Goal: Book appointment/travel/reservation

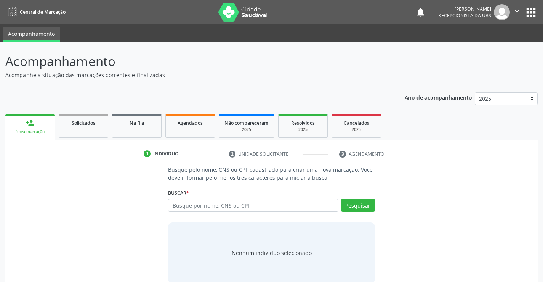
click at [192, 205] on input "text" at bounding box center [253, 205] width 170 height 13
click at [207, 208] on input "text" at bounding box center [253, 205] width 170 height 13
paste input "628.405.174-34"
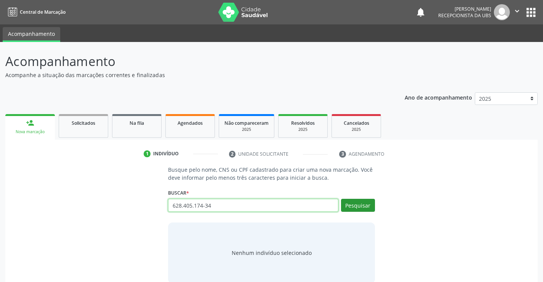
type input "628.405.174-34"
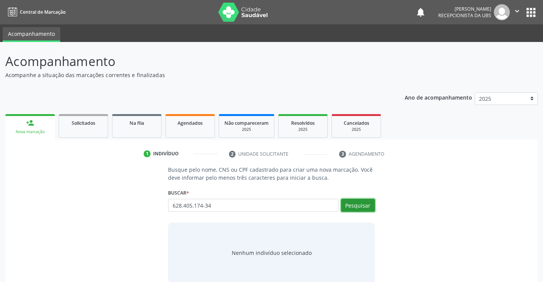
click at [356, 209] on button "Pesquisar" at bounding box center [358, 205] width 34 height 13
type input "628.405.174-34"
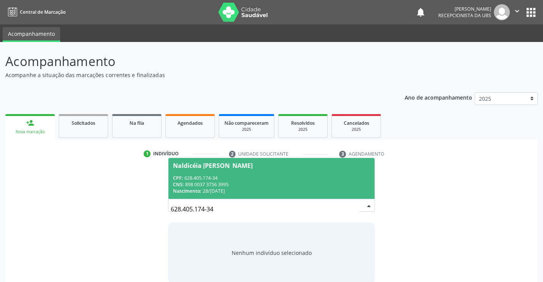
click at [298, 169] on span "Naldicéia [PERSON_NAME] CPF: 628.405.174-34 CNS: 898 0037 3756 3995 Nascimento:…" at bounding box center [271, 178] width 206 height 41
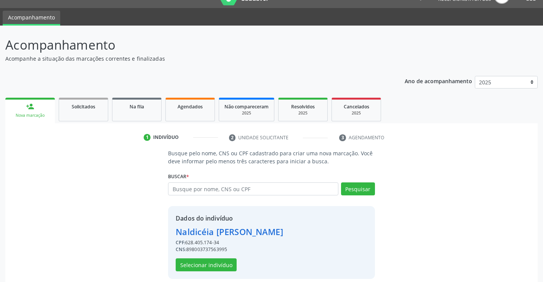
scroll to position [24, 0]
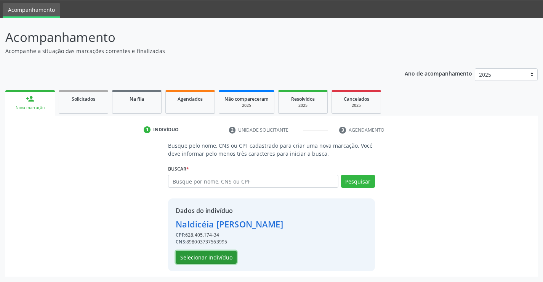
click at [197, 256] on button "Selecionar indivíduo" at bounding box center [206, 256] width 61 height 13
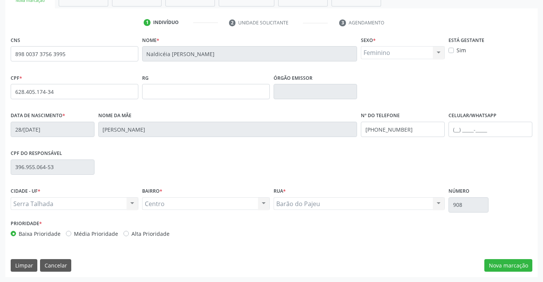
scroll to position [131, 0]
click at [504, 261] on button "Nova marcação" at bounding box center [508, 264] width 48 height 13
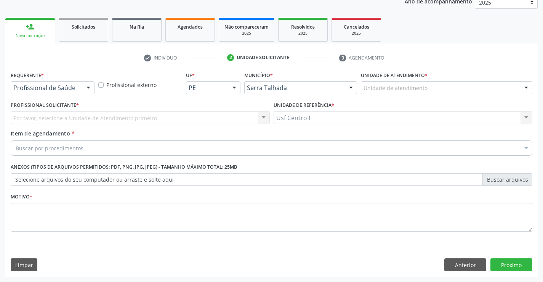
scroll to position [96, 0]
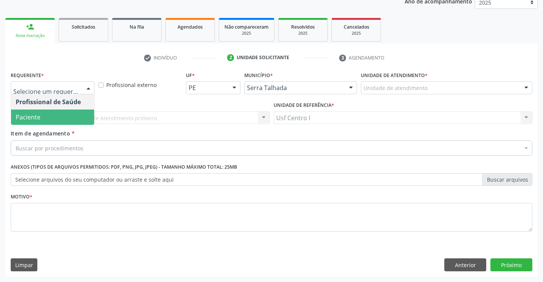
click at [58, 120] on span "Paciente" at bounding box center [52, 116] width 83 height 15
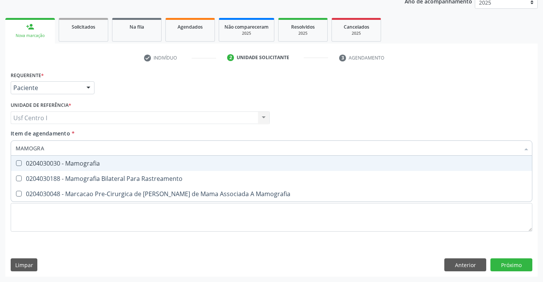
type input "MAMOGRAF"
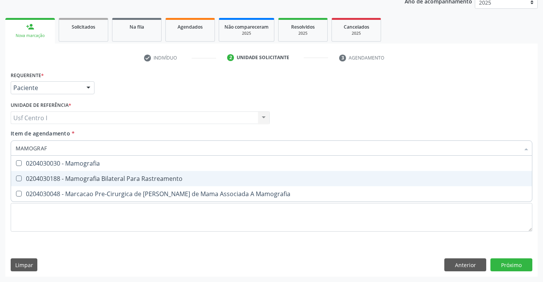
click at [102, 178] on div "0204030188 - Mamografia Bilateral Para Rastreamento" at bounding box center [272, 178] width 512 height 6
checkbox Rastreamento "true"
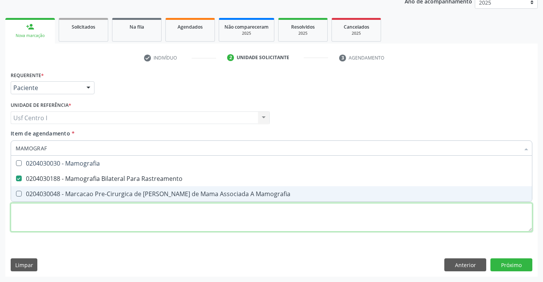
click at [113, 221] on div "Requerente * Paciente Profissional de Saúde Paciente Nenhum resultado encontrad…" at bounding box center [272, 155] width 522 height 173
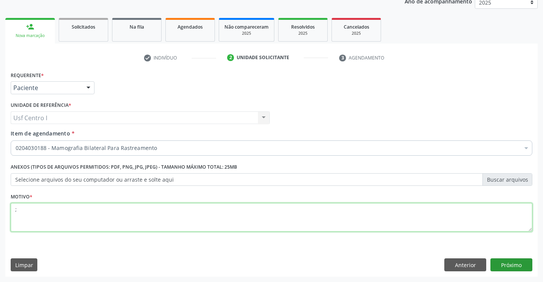
type textarea ";"
click at [512, 268] on button "Próximo" at bounding box center [511, 264] width 42 height 13
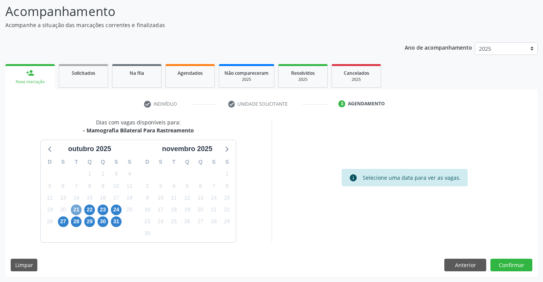
click at [75, 209] on span "21" at bounding box center [76, 209] width 11 height 11
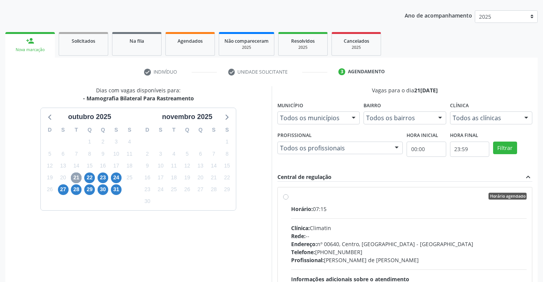
scroll to position [160, 0]
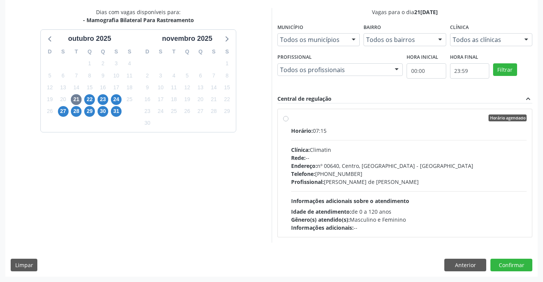
click at [300, 122] on label "Horário agendado Horário: 07:15 Clínica: Climatin Rede: -- Endereço: nº 00640, …" at bounding box center [409, 172] width 236 height 117
click at [288, 121] on input "Horário agendado Horário: 07:15 Clínica: Climatin Rede: -- Endereço: nº 00640, …" at bounding box center [285, 117] width 5 height 7
radio input "true"
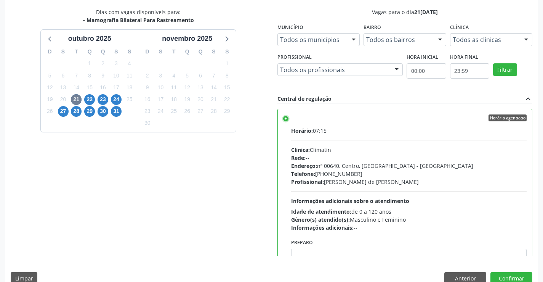
scroll to position [174, 0]
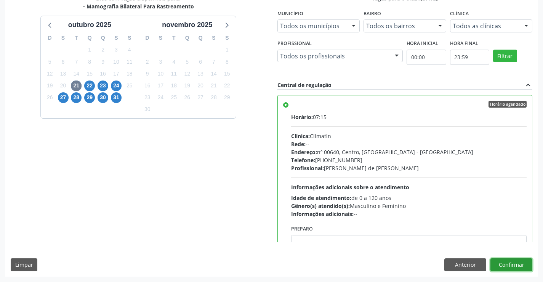
click at [519, 259] on button "Confirmar" at bounding box center [511, 264] width 42 height 13
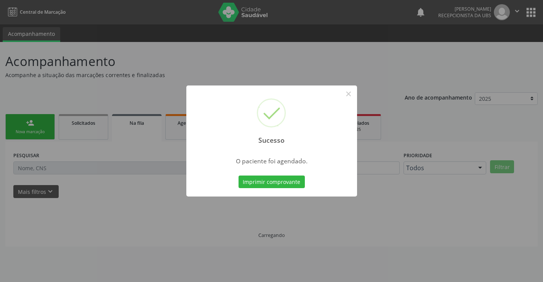
scroll to position [0, 0]
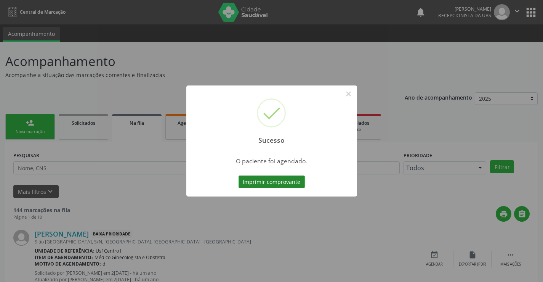
click at [271, 182] on button "Imprimir comprovante" at bounding box center [272, 181] width 66 height 13
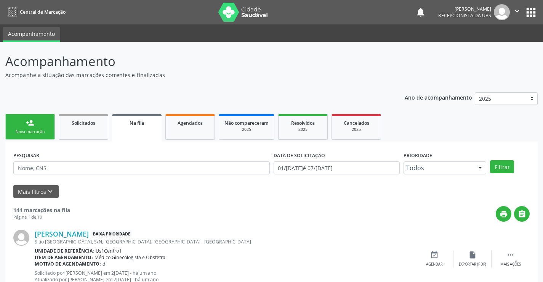
click at [22, 136] on link "person_add Nova marcação" at bounding box center [30, 127] width 50 height 26
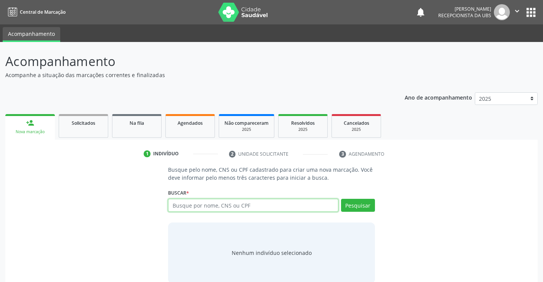
click at [183, 207] on input "text" at bounding box center [253, 205] width 170 height 13
type input "[PERSON_NAME]"
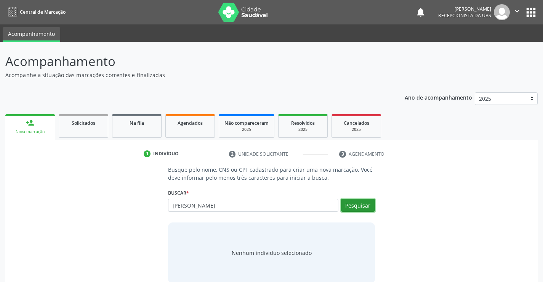
click at [355, 205] on button "Pesquisar" at bounding box center [358, 205] width 34 height 13
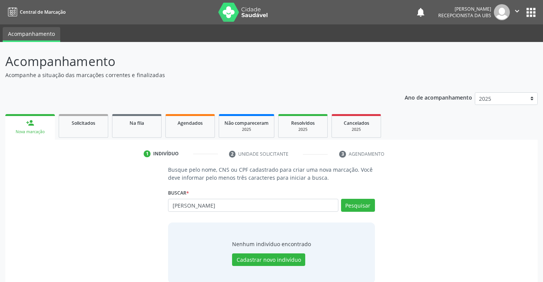
drag, startPoint x: 228, startPoint y: 213, endPoint x: 191, endPoint y: 213, distance: 36.6
click at [191, 213] on div "[PERSON_NAME] MAYQUE Busque por nome, CNS ou CPF Nenhum resultado encontrado pa…" at bounding box center [271, 208] width 207 height 18
drag, startPoint x: 239, startPoint y: 204, endPoint x: 152, endPoint y: 207, distance: 87.3
click at [152, 207] on div "Busque pelo nome, CNS ou CPF cadastrado para criar uma nova marcação. Você deve…" at bounding box center [272, 223] width 522 height 117
click at [225, 205] on input "text" at bounding box center [253, 205] width 170 height 13
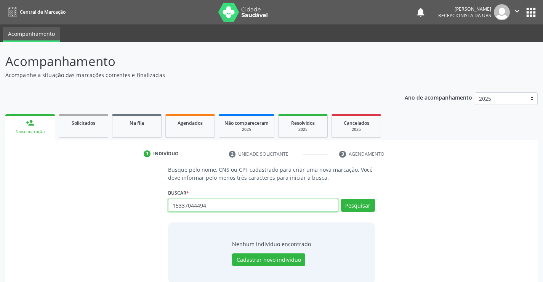
type input "15337044494"
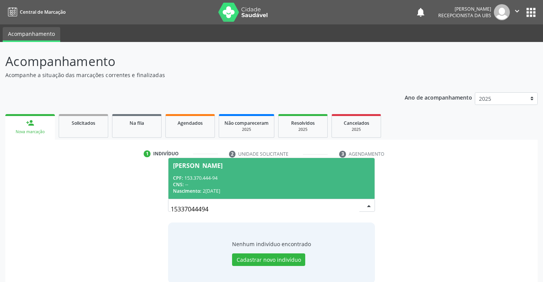
click at [234, 188] on div "Nascimento: 2[DATE]" at bounding box center [271, 190] width 197 height 6
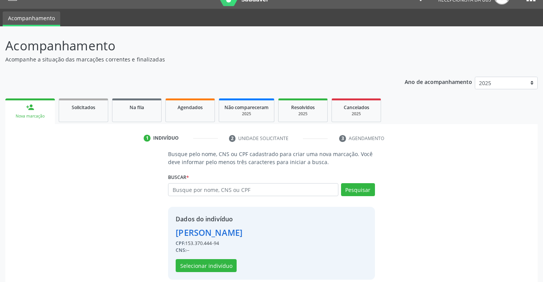
scroll to position [24, 0]
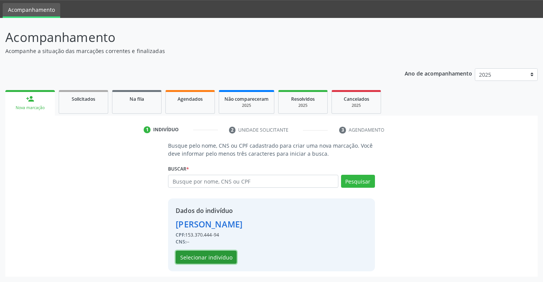
click at [214, 260] on button "Selecionar indivíduo" at bounding box center [206, 256] width 61 height 13
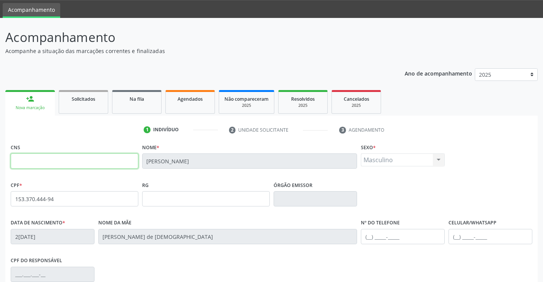
click at [110, 156] on input "text" at bounding box center [75, 160] width 128 height 15
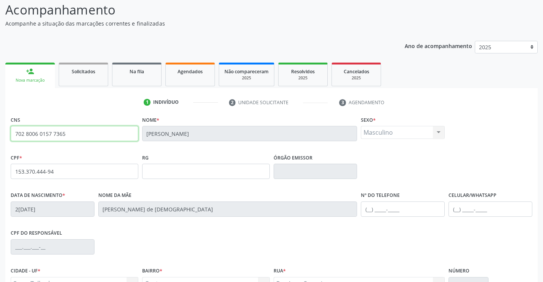
scroll to position [131, 0]
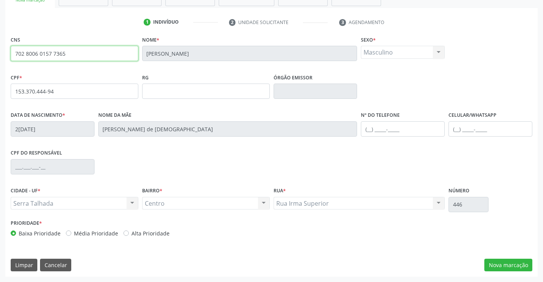
type input "702 8006 0157 7365"
click at [457, 128] on input "text" at bounding box center [491, 128] width 84 height 15
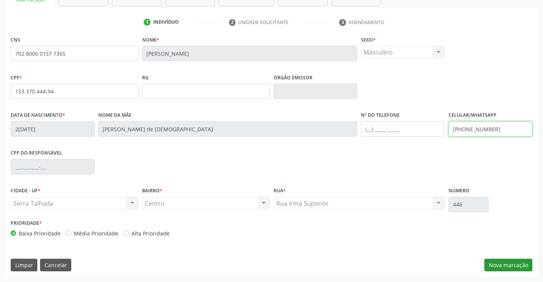
type input "[PHONE_NUMBER]"
click at [501, 268] on button "Nova marcação" at bounding box center [508, 264] width 48 height 13
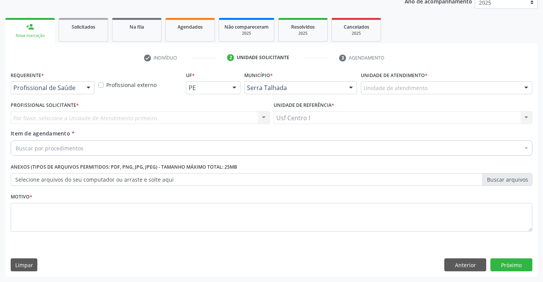
scroll to position [96, 0]
drag, startPoint x: 62, startPoint y: 80, endPoint x: 64, endPoint y: 88, distance: 8.3
click at [64, 83] on div "Requerente * Profissional de Saúde Profissional de Saúde Paciente Nenhum result…" at bounding box center [53, 81] width 84 height 24
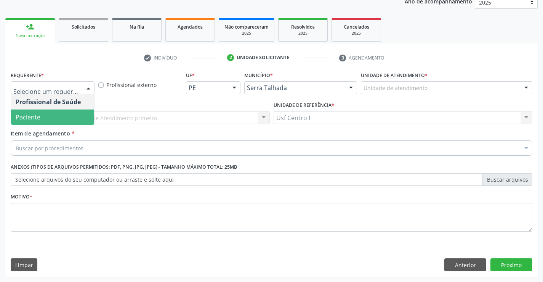
click at [65, 114] on span "Paciente" at bounding box center [52, 116] width 83 height 15
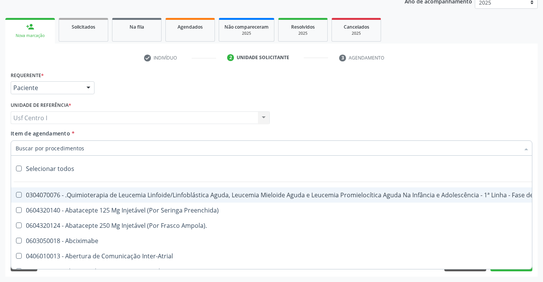
type input "U"
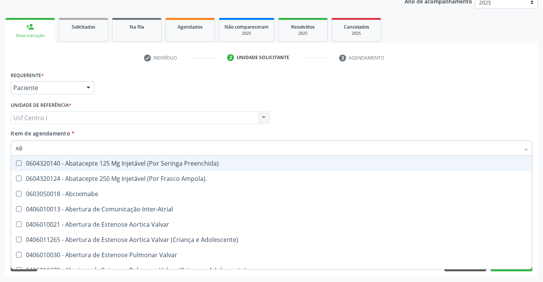
type input "ABD"
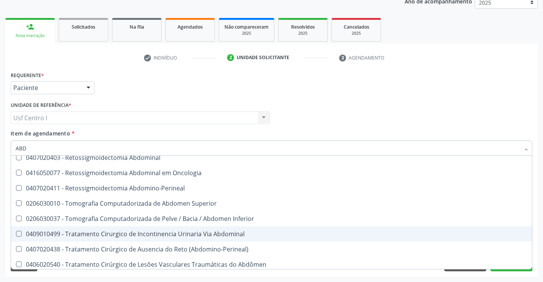
scroll to position [497, 0]
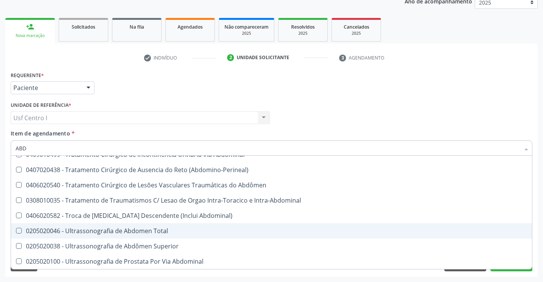
click at [115, 232] on div "0205020046 - Ultrassonografia de Abdomen Total" at bounding box center [272, 231] width 512 height 6
checkbox Total "true"
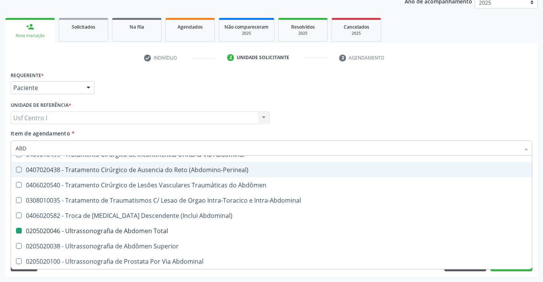
click at [123, 87] on div "Requerente * Paciente Profissional de Saúde Paciente Nenhum resultado encontrad…" at bounding box center [271, 84] width 525 height 30
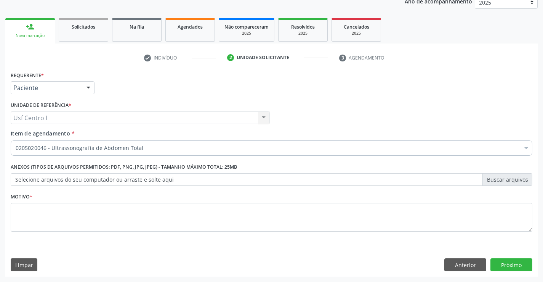
scroll to position [0, 0]
click at [137, 219] on textarea at bounding box center [272, 217] width 522 height 29
type textarea "M"
click at [506, 259] on button "Próximo" at bounding box center [511, 264] width 42 height 13
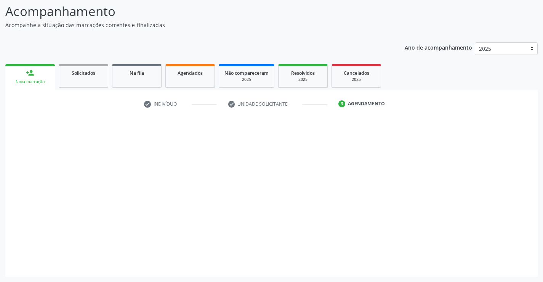
scroll to position [50, 0]
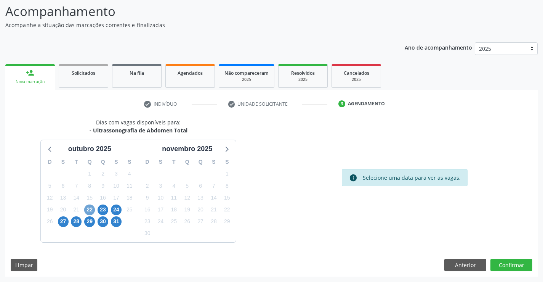
click at [91, 208] on span "22" at bounding box center [89, 209] width 11 height 11
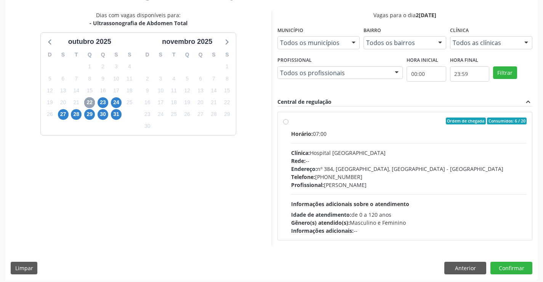
scroll to position [160, 0]
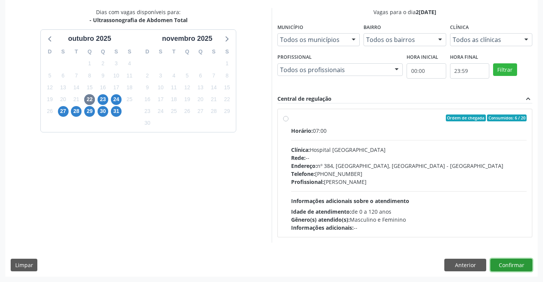
click at [498, 261] on button "Confirmar" at bounding box center [511, 264] width 42 height 13
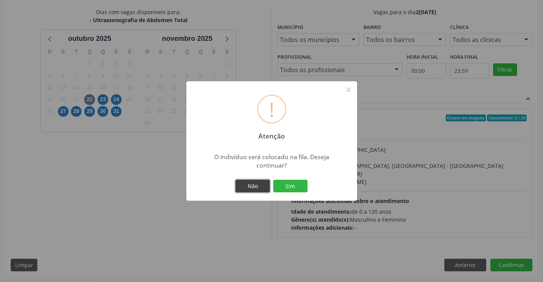
click at [264, 185] on button "Não" at bounding box center [253, 185] width 34 height 13
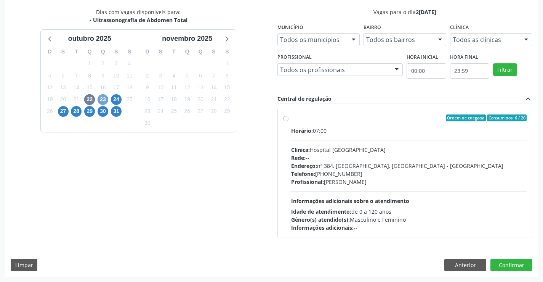
click at [103, 95] on span "23" at bounding box center [103, 99] width 11 height 11
click at [506, 268] on button "Confirmar" at bounding box center [511, 264] width 42 height 13
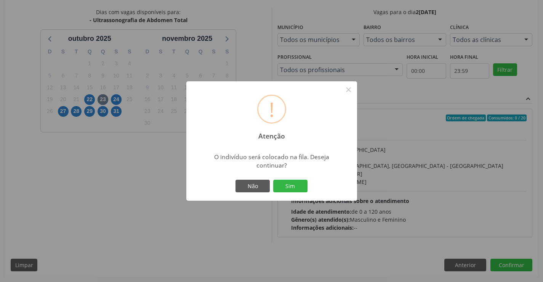
click at [269, 208] on div "! Atenção × O indivíduo será colocado na fila. Deseja continuar? Não Sim" at bounding box center [271, 141] width 543 height 282
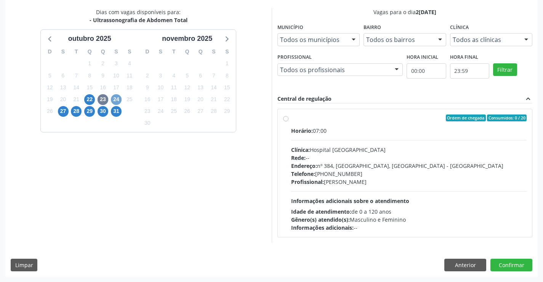
click at [111, 98] on span "24" at bounding box center [116, 99] width 11 height 11
click at [115, 110] on span "31" at bounding box center [116, 111] width 11 height 11
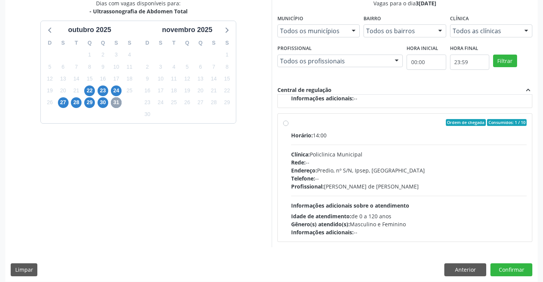
scroll to position [174, 0]
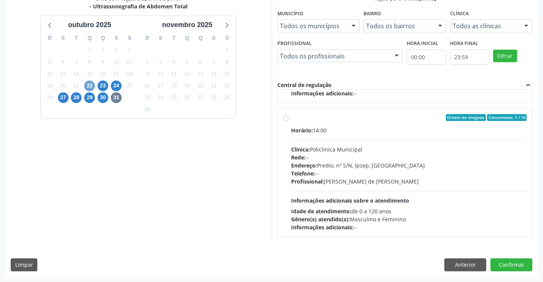
click at [91, 81] on span "22" at bounding box center [89, 85] width 11 height 11
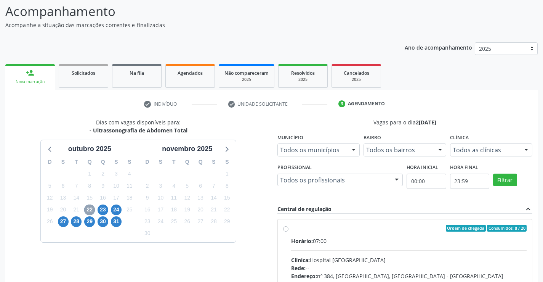
scroll to position [160, 0]
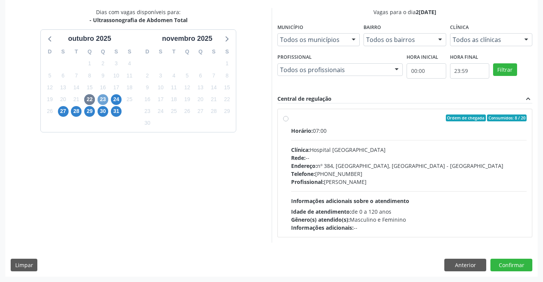
click at [101, 99] on span "23" at bounding box center [103, 99] width 11 height 11
click at [114, 97] on span "24" at bounding box center [116, 99] width 11 height 11
click at [64, 110] on span "27" at bounding box center [63, 111] width 11 height 11
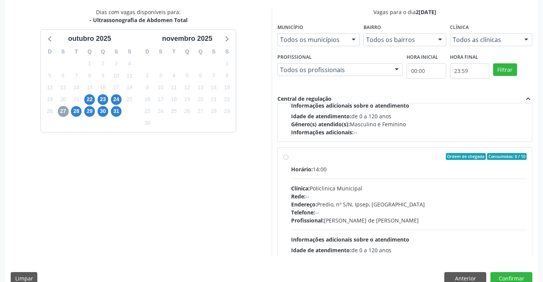
scroll to position [254, 0]
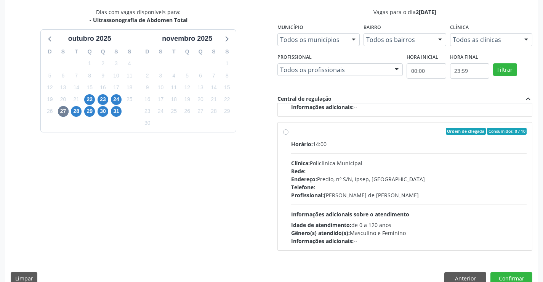
click at [348, 203] on div "Horário: 14:00 Clínica: Policlinica Municipal Rede: -- Endereço: Predio, nº S/N…" at bounding box center [409, 192] width 236 height 105
click at [288, 135] on input "Ordem de chegada Consumidos: 0 / 10 Horário: 14:00 Clínica: Policlinica Municip…" at bounding box center [285, 131] width 5 height 7
radio input "true"
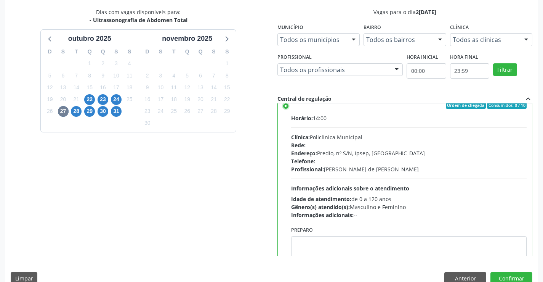
scroll to position [305, 0]
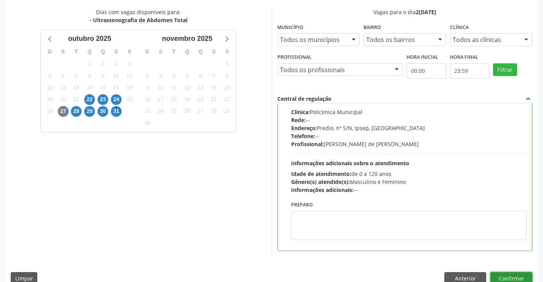
click at [511, 276] on button "Confirmar" at bounding box center [511, 278] width 42 height 13
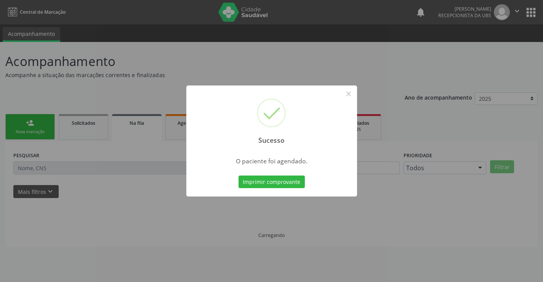
scroll to position [0, 0]
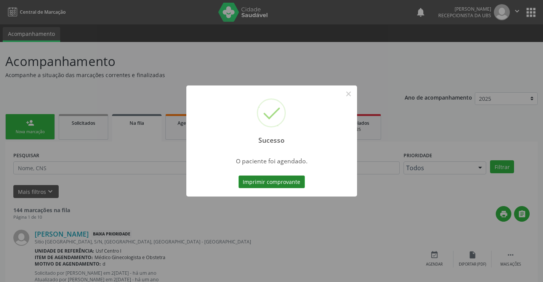
click at [290, 176] on button "Imprimir comprovante" at bounding box center [272, 181] width 66 height 13
